Goal: Contribute content: Add original content to the website for others to see

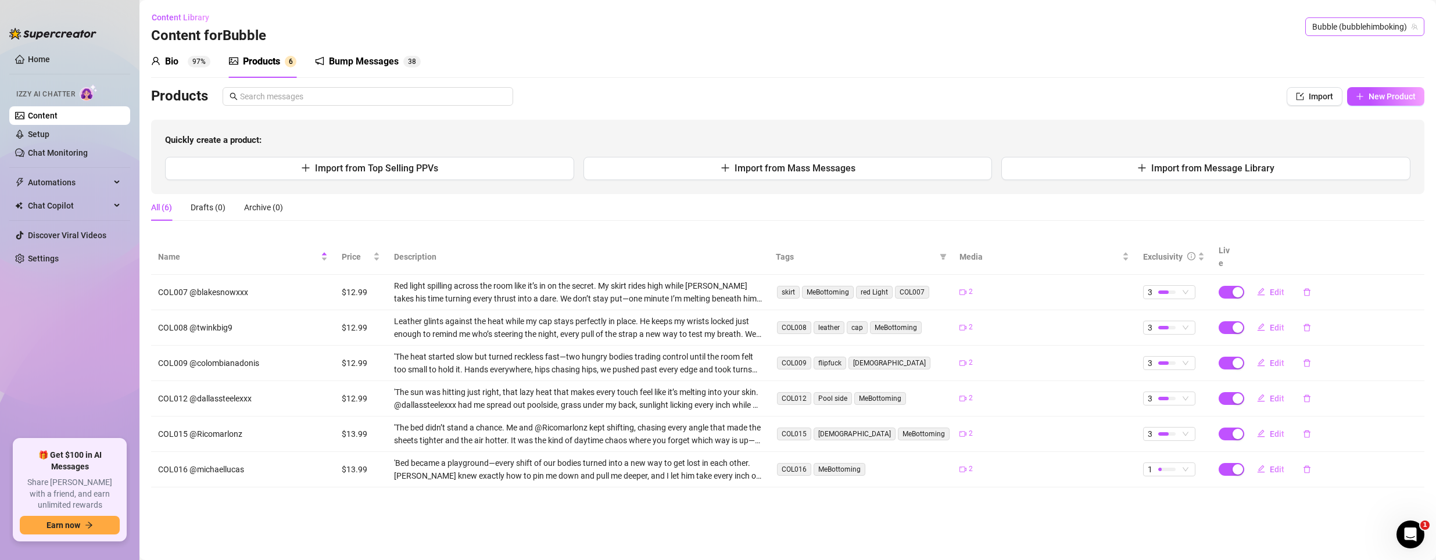
click at [1370, 23] on span "Bubble (bubblehimboking)" at bounding box center [1364, 26] width 105 height 17
click at [1335, 49] on span "@The__LV__" at bounding box center [1349, 50] width 44 height 13
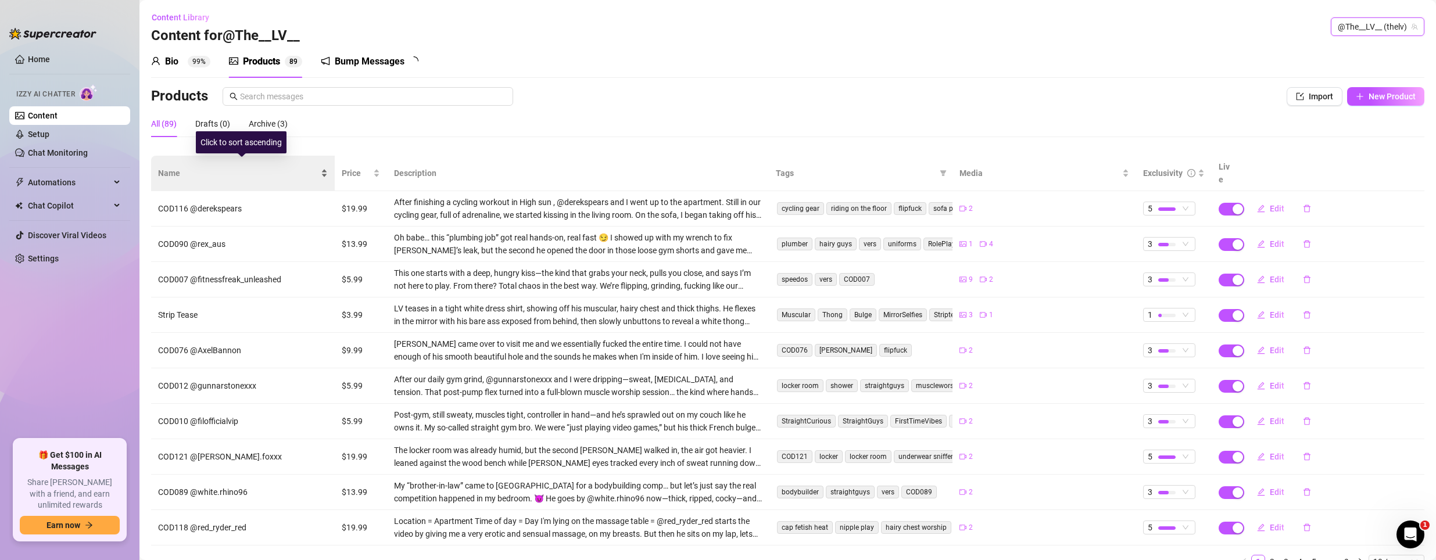
click at [174, 167] on span "Name" at bounding box center [238, 173] width 160 height 13
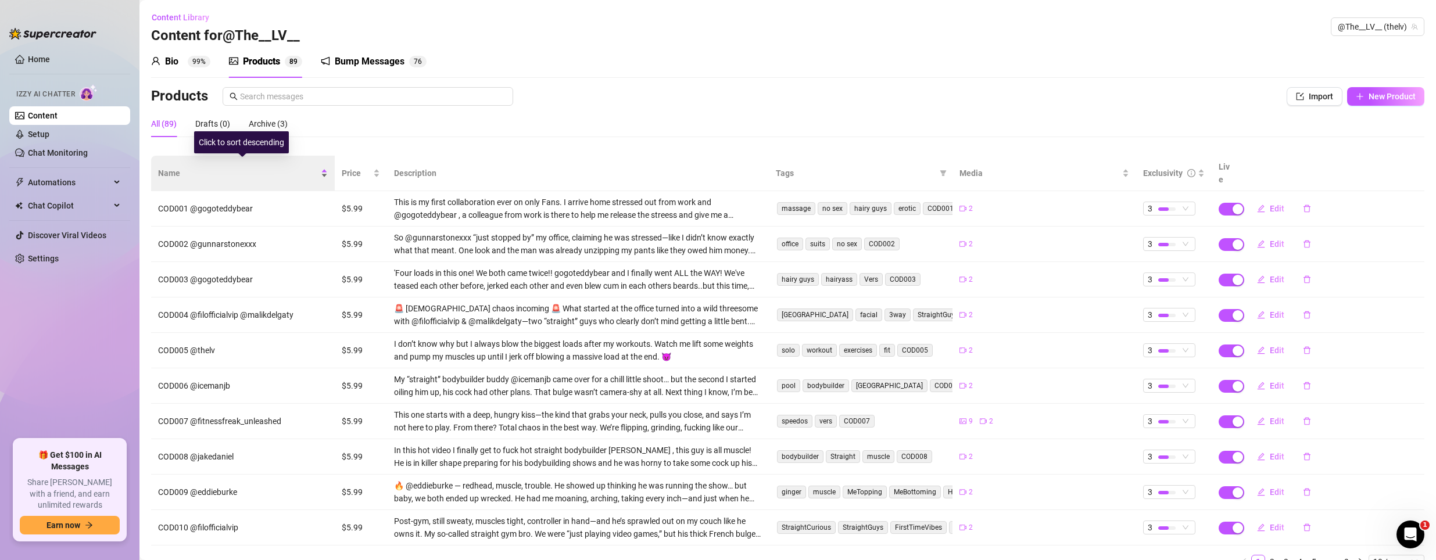
click at [173, 167] on span "Name" at bounding box center [238, 173] width 160 height 13
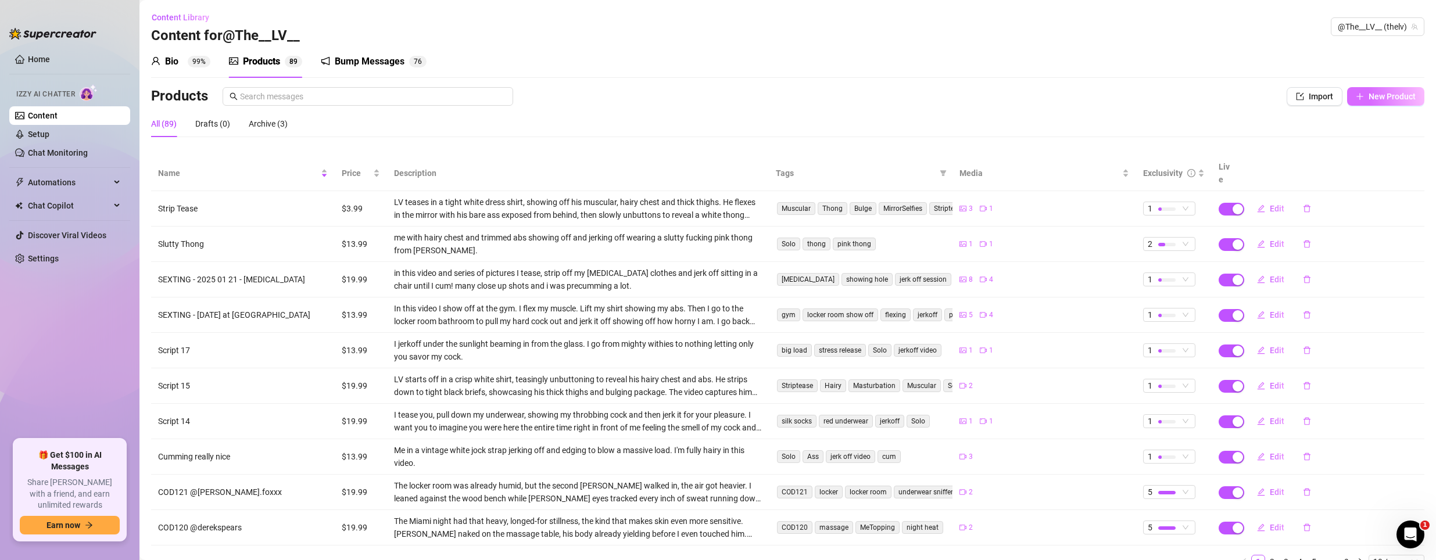
click at [1369, 91] on button "New Product" at bounding box center [1385, 96] width 77 height 19
type textarea "Type your message here..."
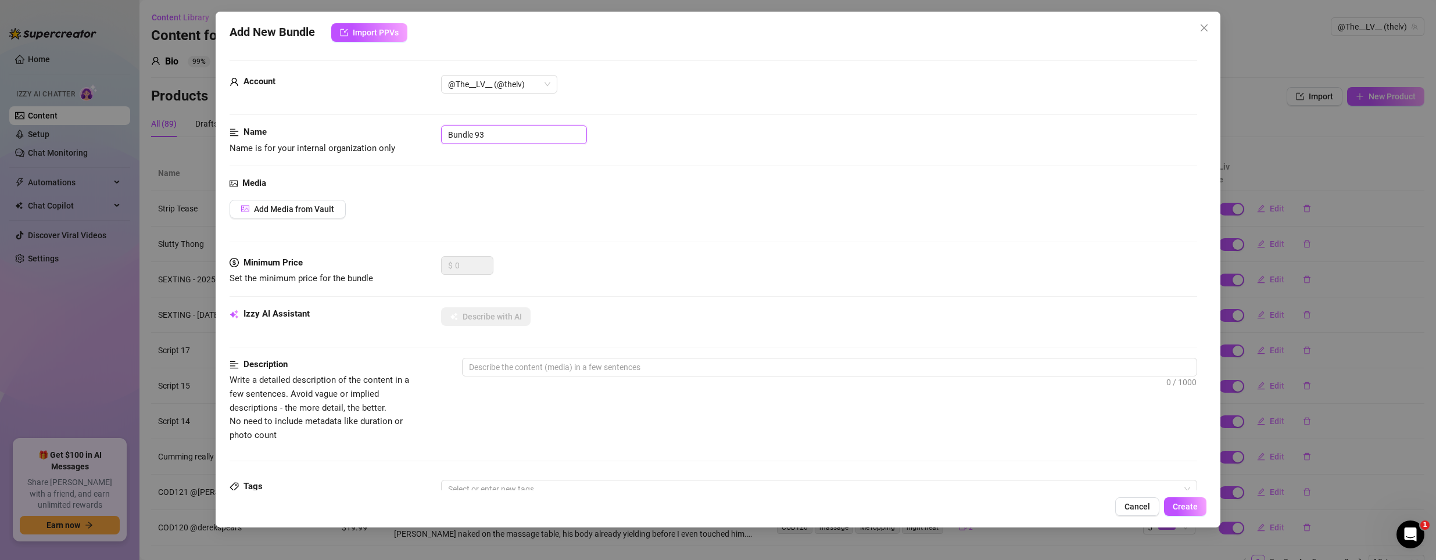
drag, startPoint x: 538, startPoint y: 133, endPoint x: 264, endPoint y: 111, distance: 274.0
click at [264, 111] on form "Account @The__LV__ (@thelv) Name Name is for your internal organization only Bu…" at bounding box center [714, 473] width 968 height 826
paste input "21brodyfox"
drag, startPoint x: 483, startPoint y: 131, endPoint x: 806, endPoint y: 149, distance: 323.0
click at [806, 149] on div "Name Name is for your internal organization only COD122 21brodyfox" at bounding box center [714, 141] width 968 height 30
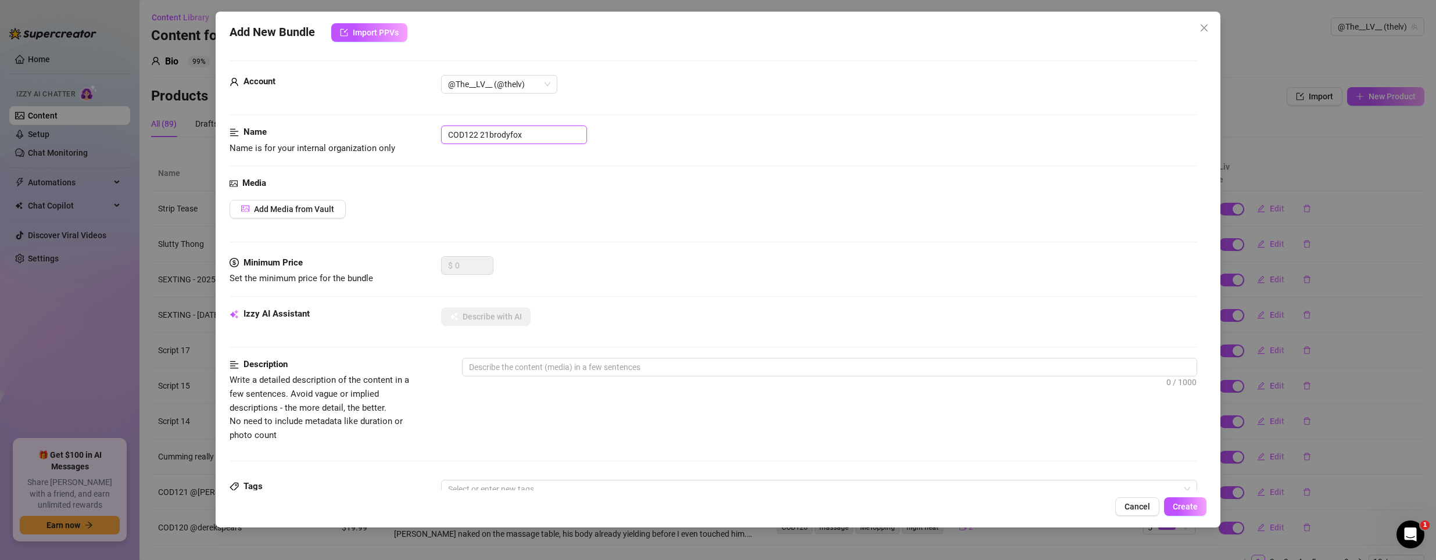
click at [484, 132] on input "COD122 21brodyfox" at bounding box center [514, 135] width 146 height 19
drag, startPoint x: 479, startPoint y: 135, endPoint x: 596, endPoint y: 138, distance: 116.3
click at [583, 138] on input "COD122 21brodyfox" at bounding box center [514, 135] width 146 height 19
paste input "@[PERSON_NAME].foxx"
type input "COD122 @[PERSON_NAME].foxxx"
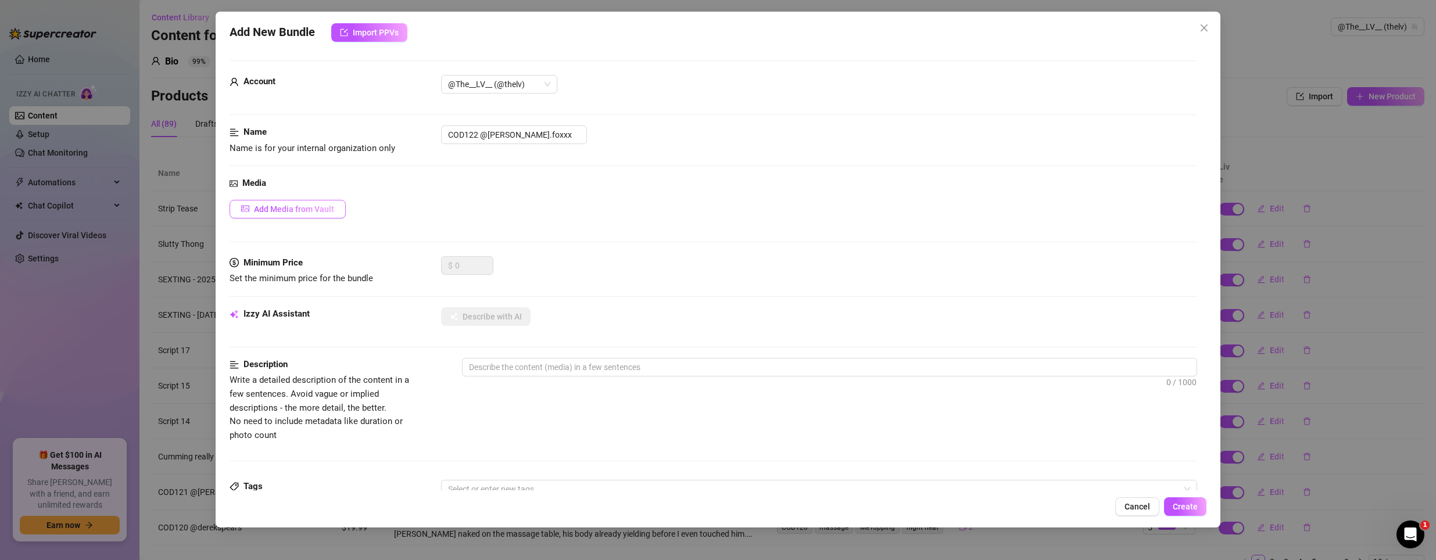
click at [278, 213] on span "Add Media from Vault" at bounding box center [294, 209] width 80 height 9
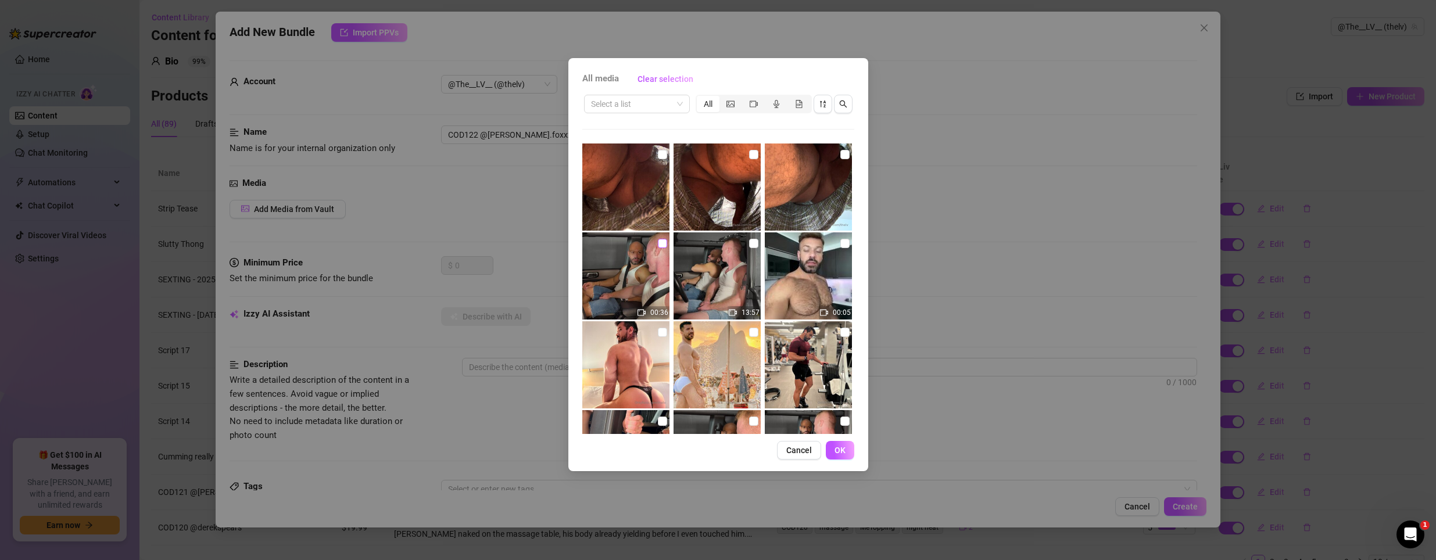
click at [660, 248] on input "checkbox" at bounding box center [662, 243] width 9 height 9
checkbox input "true"
click at [830, 451] on button "OK" at bounding box center [840, 450] width 28 height 19
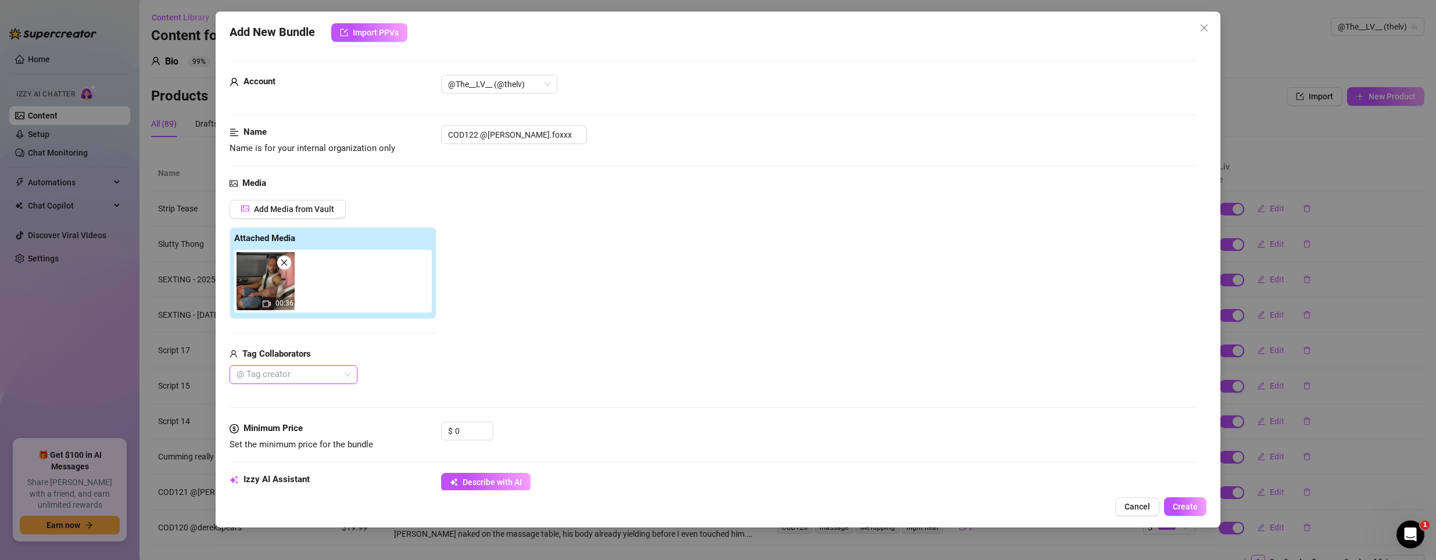
click at [285, 375] on div at bounding box center [287, 375] width 111 height 16
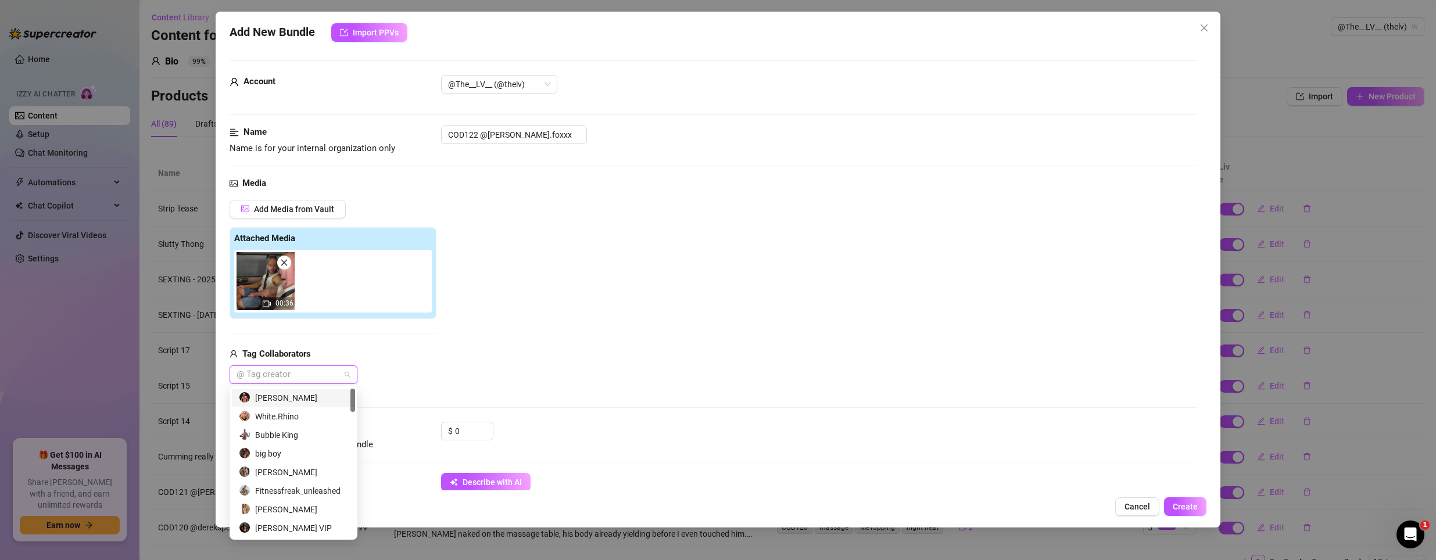
click at [292, 398] on div "[PERSON_NAME]" at bounding box center [293, 398] width 109 height 13
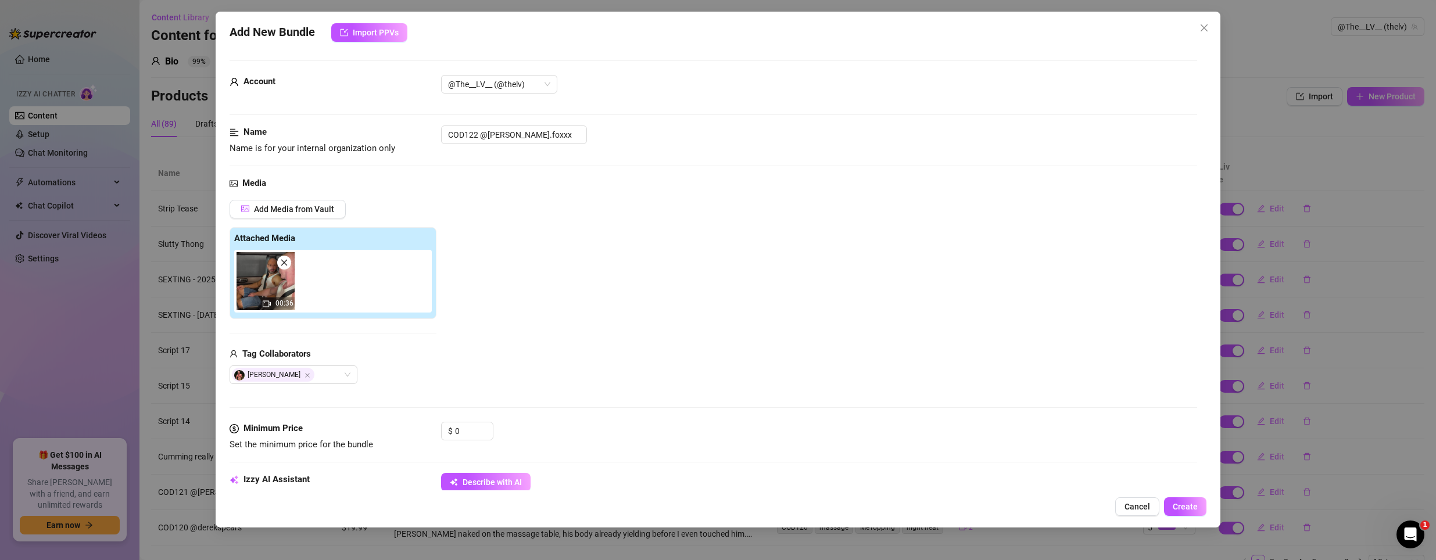
click at [553, 320] on div "Add Media from Vault Attached Media 00:36 Tag Collaborators [PERSON_NAME]" at bounding box center [714, 292] width 968 height 185
drag, startPoint x: 475, startPoint y: 431, endPoint x: 228, endPoint y: 397, distance: 248.8
click at [230, 397] on form "Account @The__LV__ (@thelv) Name Name is for your internal organization only CO…" at bounding box center [714, 556] width 968 height 993
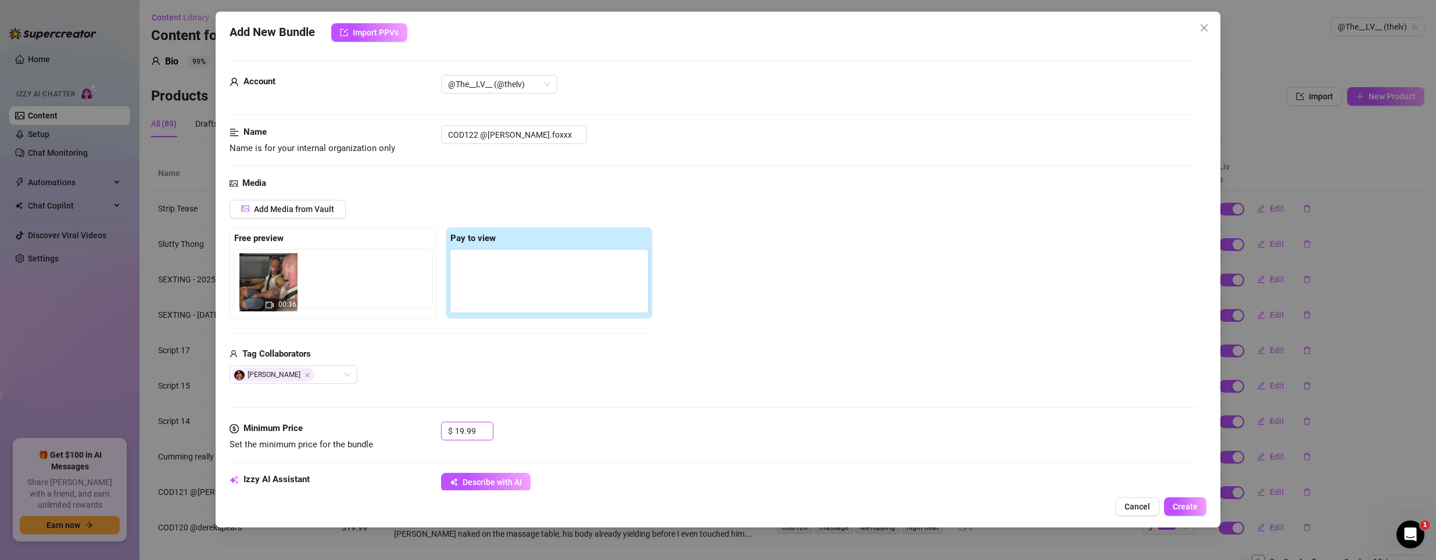
drag, startPoint x: 474, startPoint y: 278, endPoint x: 251, endPoint y: 278, distance: 223.2
click at [251, 278] on div "Free preview Pay to view 00:36" at bounding box center [441, 273] width 423 height 92
drag, startPoint x: 485, startPoint y: 293, endPoint x: 277, endPoint y: 291, distance: 208.6
click at [277, 291] on div "Free preview Pay to view 00:36" at bounding box center [441, 273] width 423 height 92
type input "19.99"
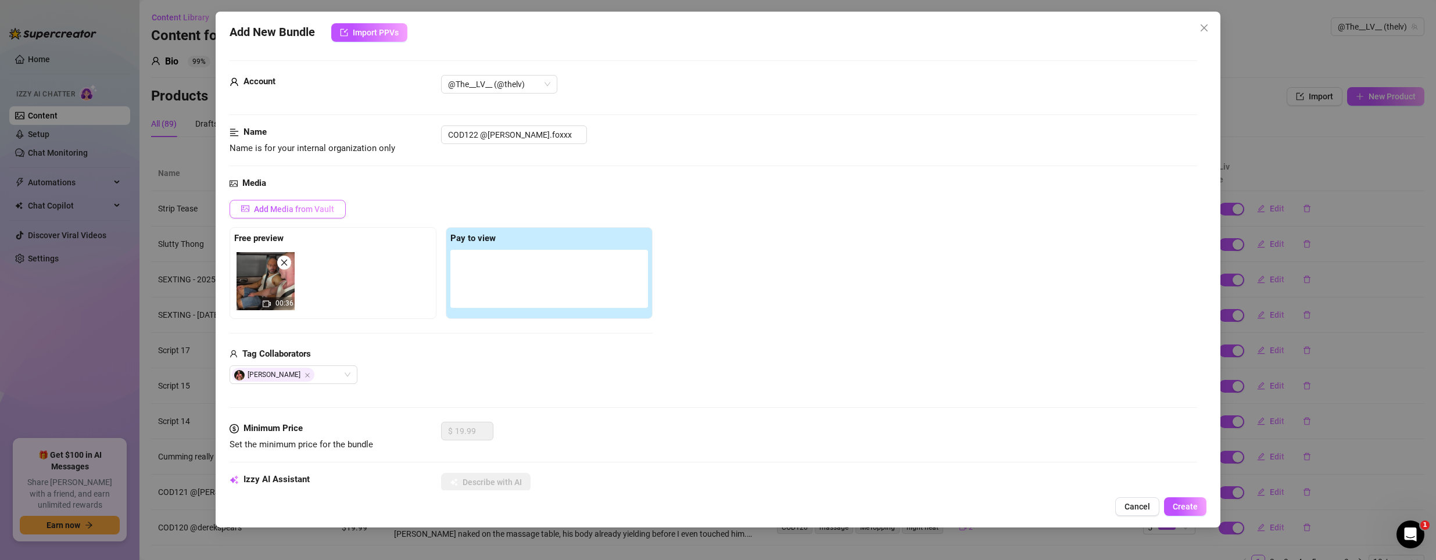
click at [283, 207] on span "Add Media from Vault" at bounding box center [294, 209] width 80 height 9
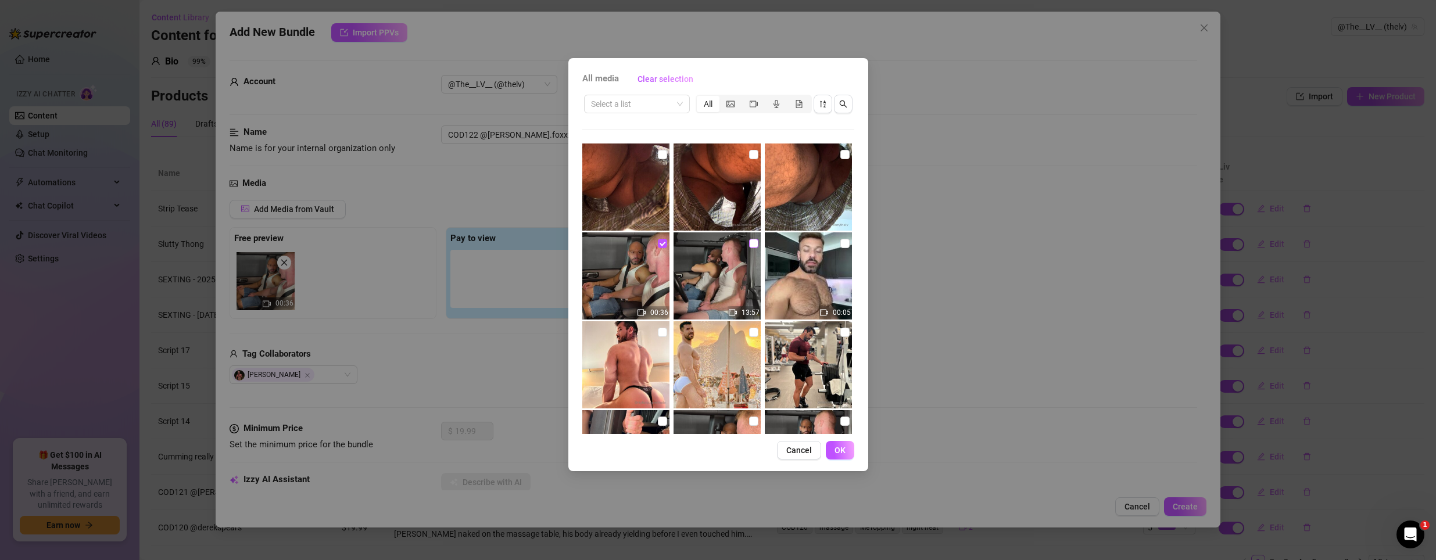
click at [750, 244] on input "checkbox" at bounding box center [753, 243] width 9 height 9
checkbox input "true"
click at [851, 453] on button "OK" at bounding box center [840, 450] width 28 height 19
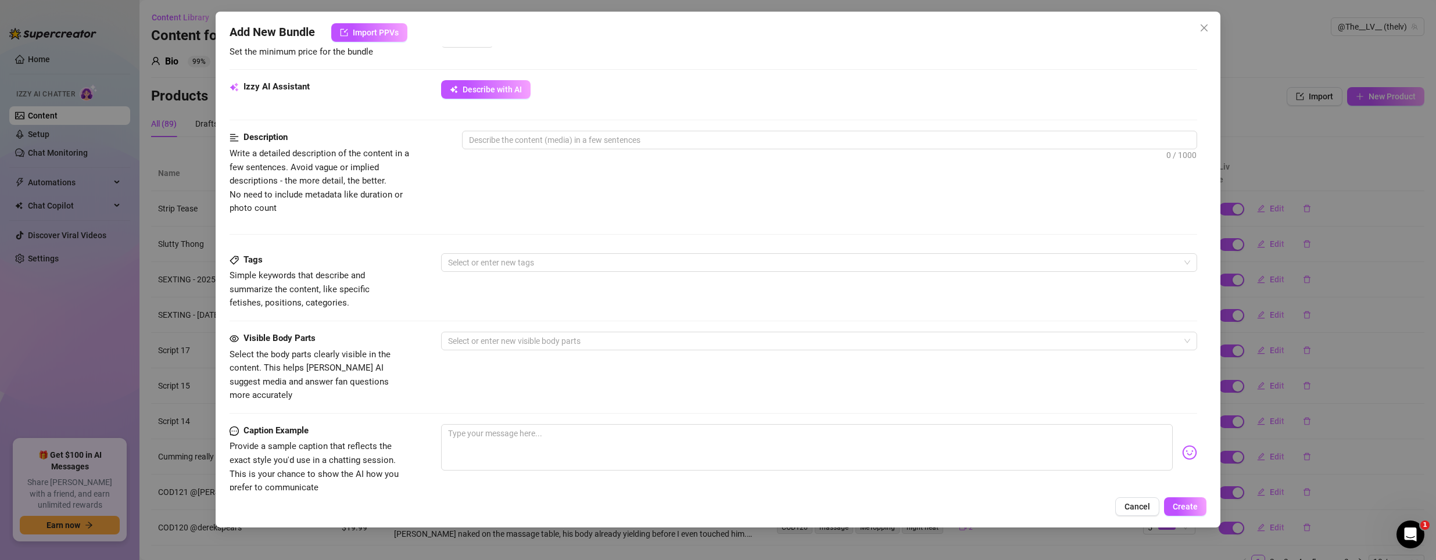
scroll to position [407, 0]
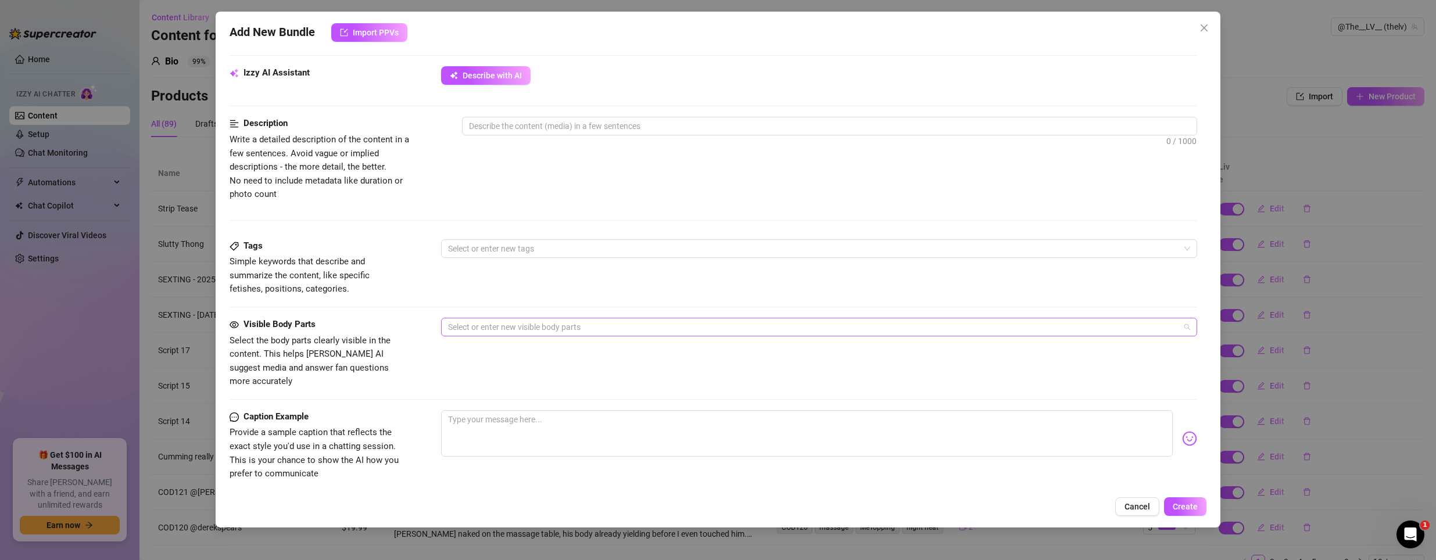
click at [484, 325] on div at bounding box center [813, 327] width 740 height 16
click at [476, 125] on textarea at bounding box center [830, 125] width 735 height 17
paste textarea "[PERSON_NAME] had the keys, but I was the one making the rules. We pulled into …"
type textarea "[PERSON_NAME] had the keys, but I was the one making the rules. We pulled into …"
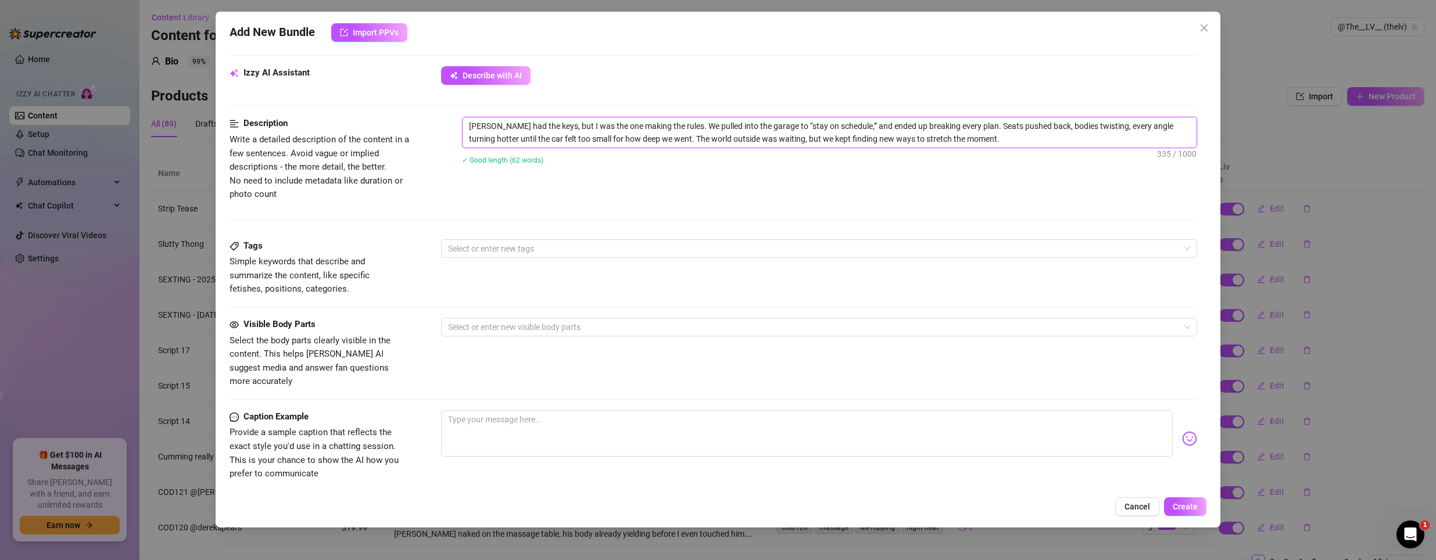
scroll to position [0, 0]
type textarea "[PERSON_NAME] had the keys, but I was the one making the rules. We pulled into …"
click at [498, 425] on textarea at bounding box center [807, 433] width 732 height 46
paste textarea "[PERSON_NAME] drove us there—but I drove him wild. 🔥"
type textarea "[PERSON_NAME] drove us there—but I drove him wild. 🔥"
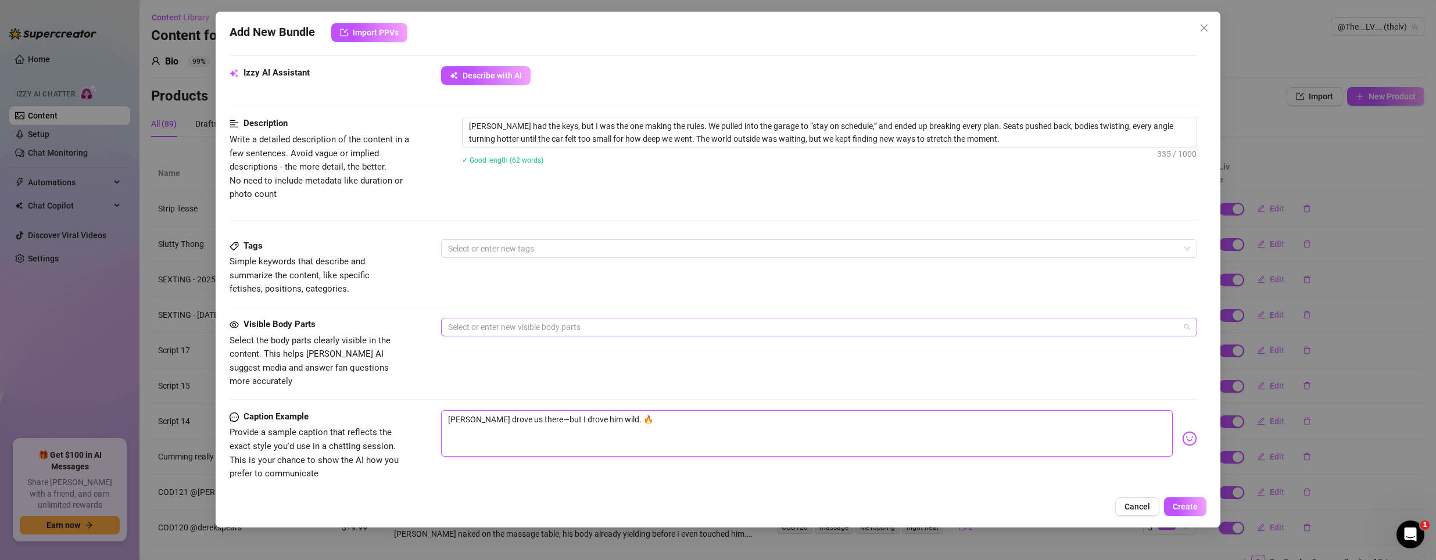
click at [493, 328] on div at bounding box center [813, 327] width 740 height 16
type textarea "[PERSON_NAME] drove us there—but I drove him wild. 🔥"
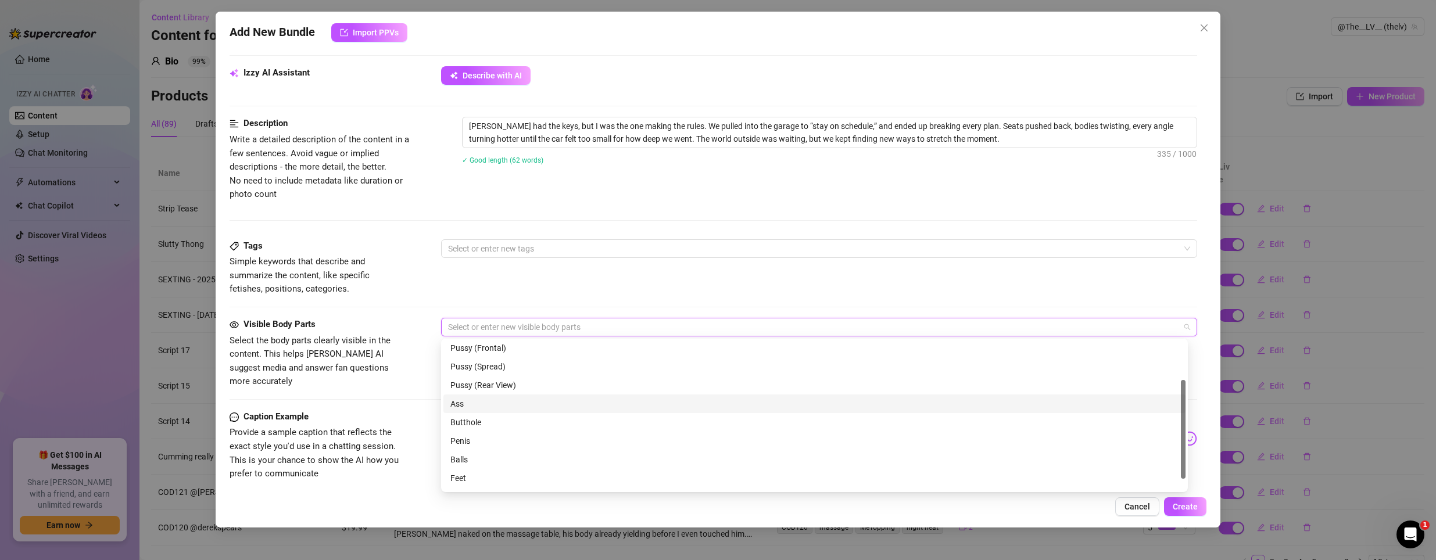
click at [492, 404] on div "Ass" at bounding box center [814, 404] width 728 height 13
click at [481, 418] on div "Butthole" at bounding box center [814, 422] width 728 height 13
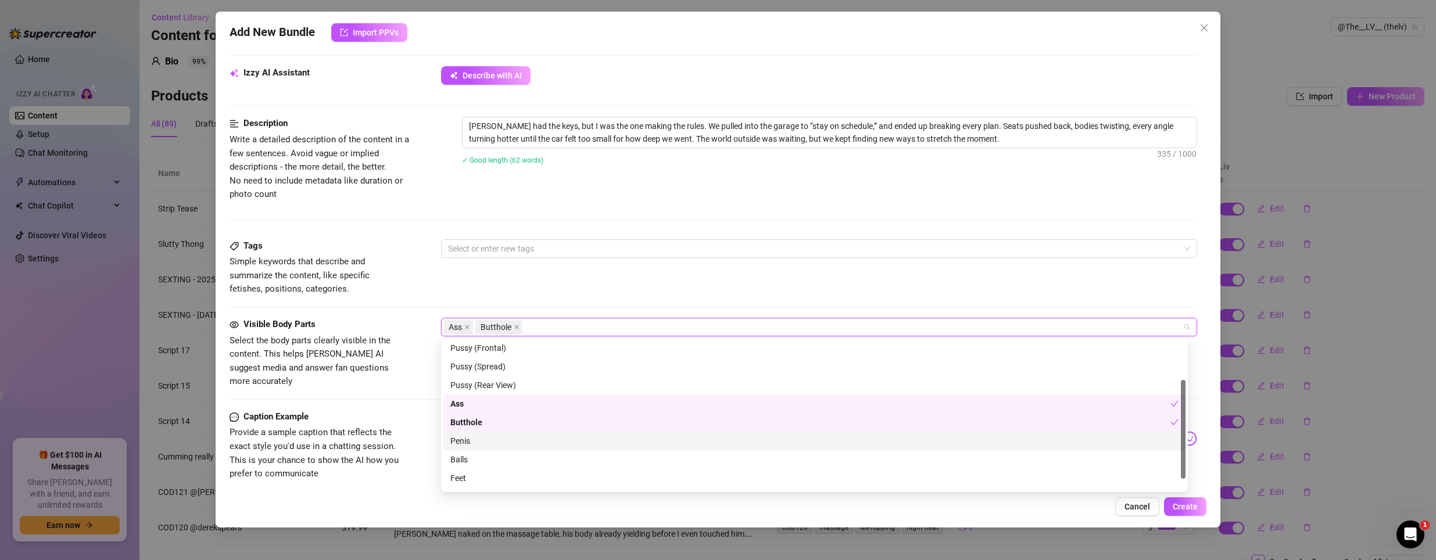
click at [467, 438] on div "Penis" at bounding box center [814, 441] width 728 height 13
click at [456, 463] on div "Balls" at bounding box center [814, 459] width 728 height 13
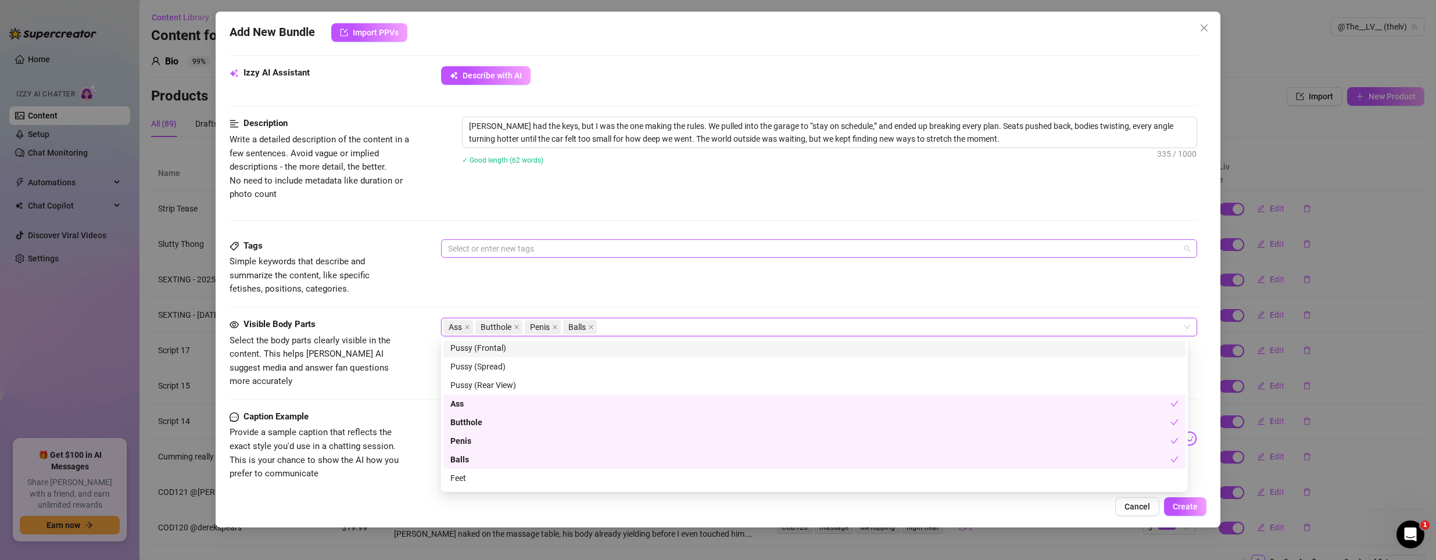
click at [502, 251] on div at bounding box center [813, 249] width 740 height 16
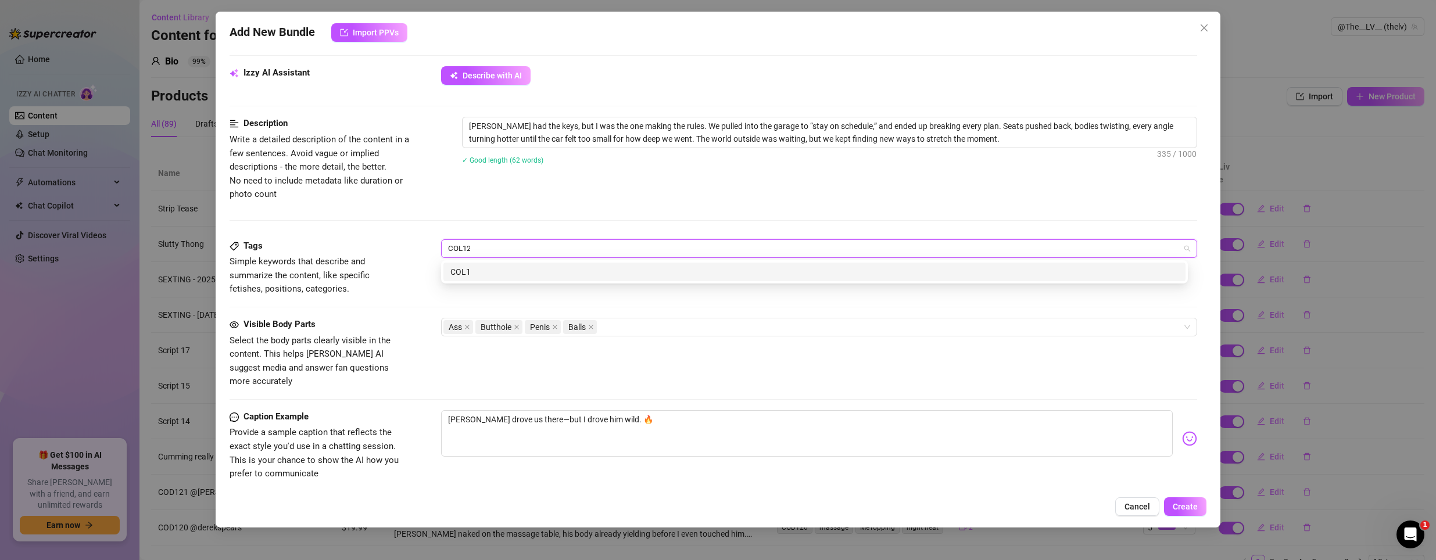
type input "COL122"
click at [529, 276] on div "COL122" at bounding box center [814, 272] width 728 height 13
type input "SexCar"
click at [496, 269] on div "SexCar" at bounding box center [814, 272] width 728 height 13
type input "ginger"
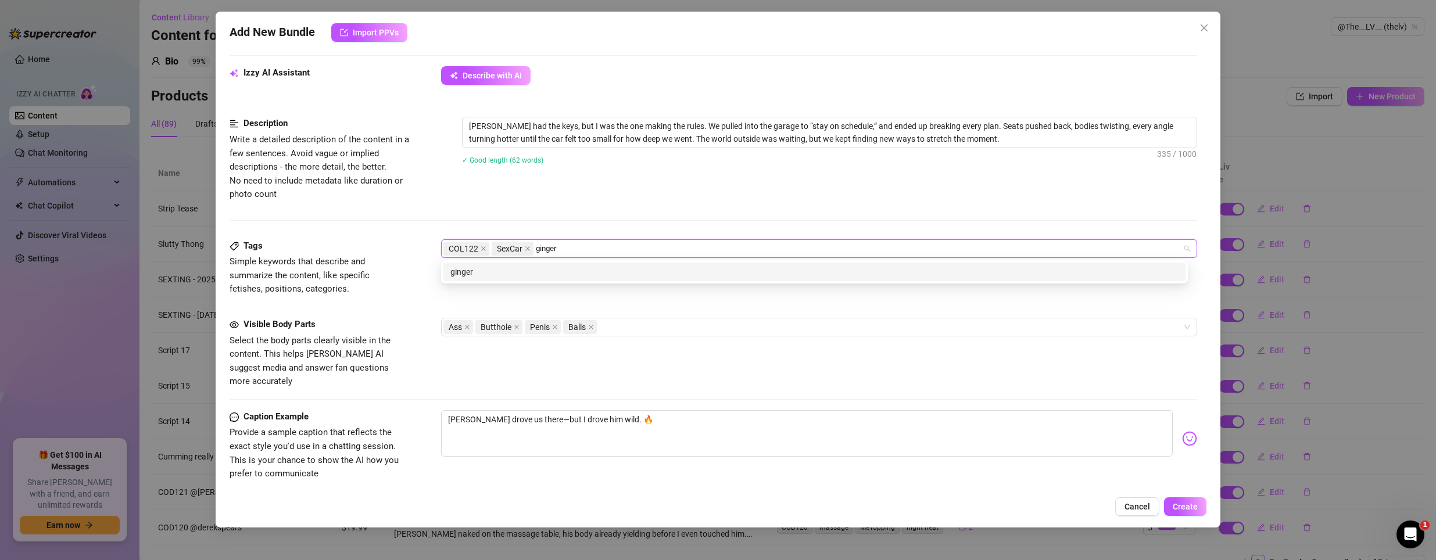
click at [556, 264] on div "ginger" at bounding box center [814, 272] width 742 height 19
type input "i"
type input "I"
type input "MeTopping"
click at [560, 274] on div "MeTopping" at bounding box center [814, 272] width 728 height 13
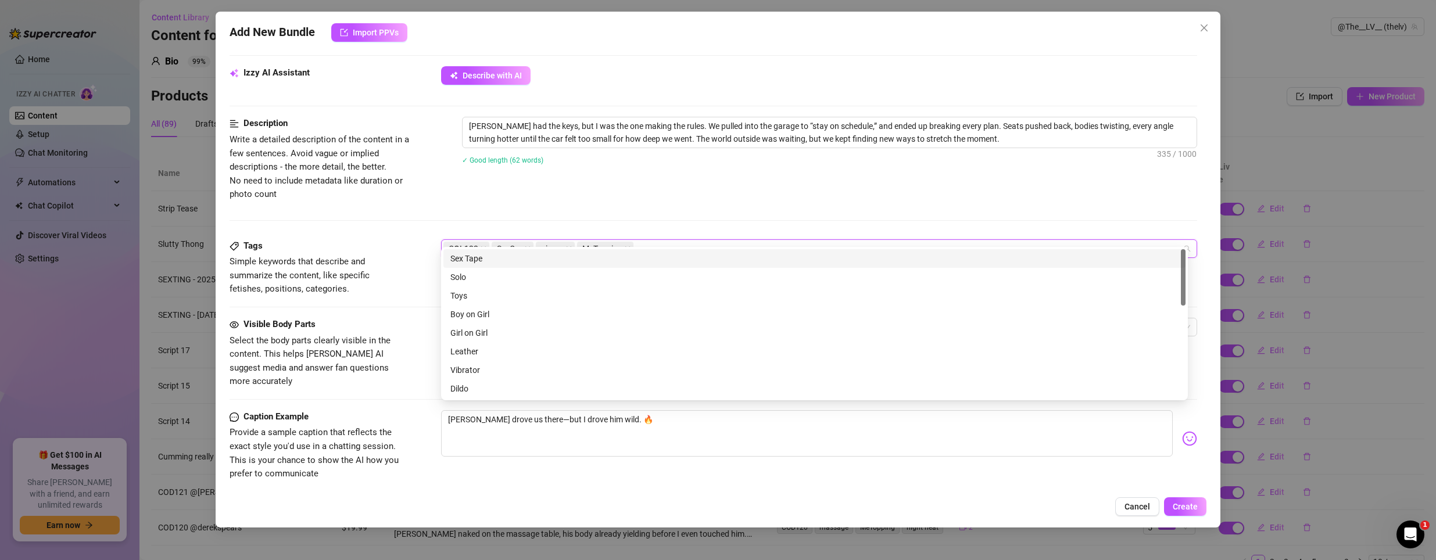
scroll to position [465, 0]
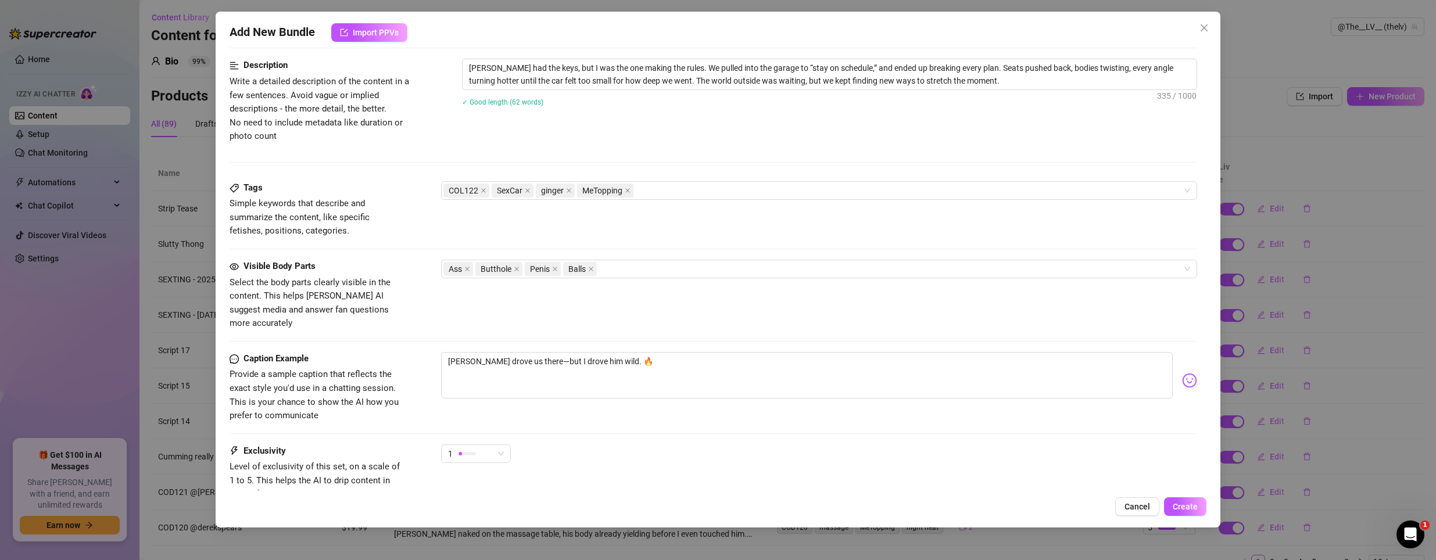
click at [377, 389] on span "Provide a sample caption that reflects the exact style you'd use in a chatting …" at bounding box center [314, 395] width 169 height 52
click at [475, 448] on div at bounding box center [467, 453] width 17 height 11
click at [485, 534] on span "5 - Most Exclusive 🔥" at bounding box center [488, 537] width 76 height 13
click at [1189, 499] on button "Create" at bounding box center [1185, 506] width 42 height 19
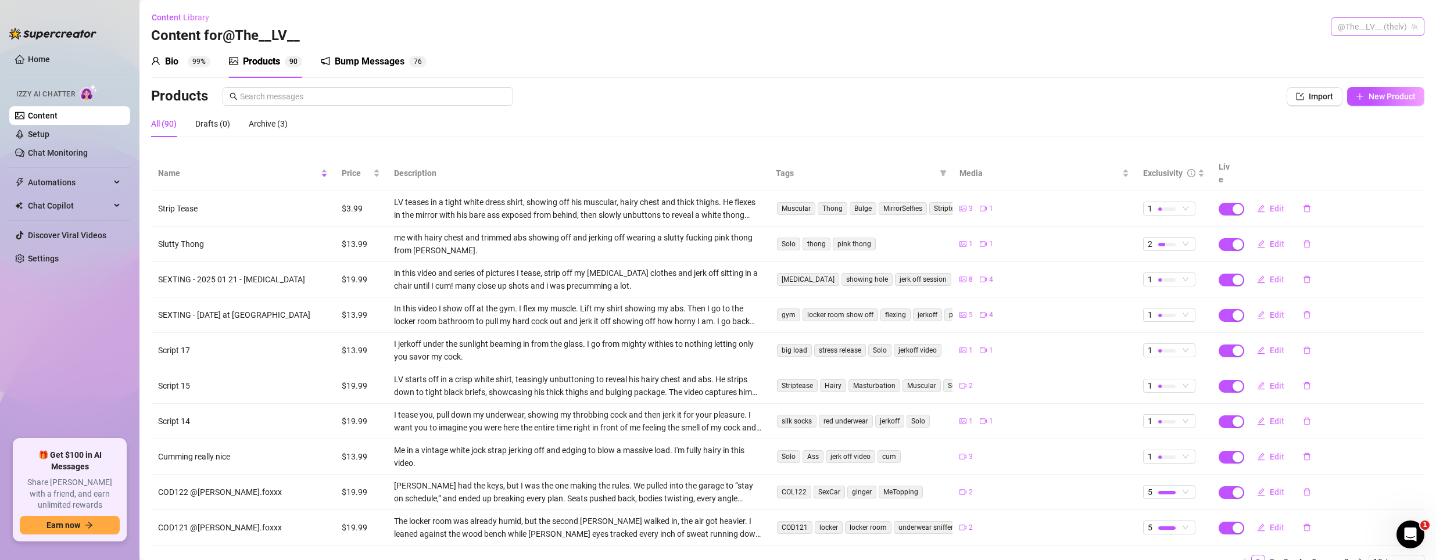
click at [1368, 32] on span "@The__LV__ (thelv)" at bounding box center [1378, 26] width 80 height 17
click at [1327, 65] on span "Bubble" at bounding box center [1320, 70] width 25 height 13
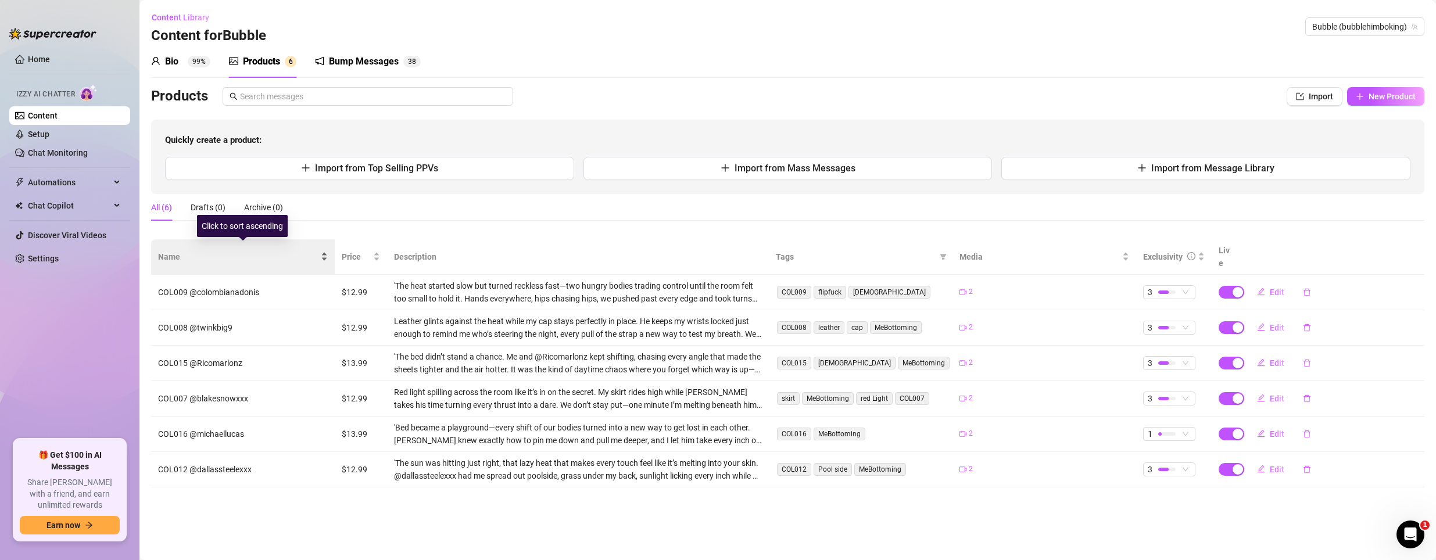
click at [295, 254] on span "Name" at bounding box center [238, 256] width 160 height 13
